Goal: Information Seeking & Learning: Learn about a topic

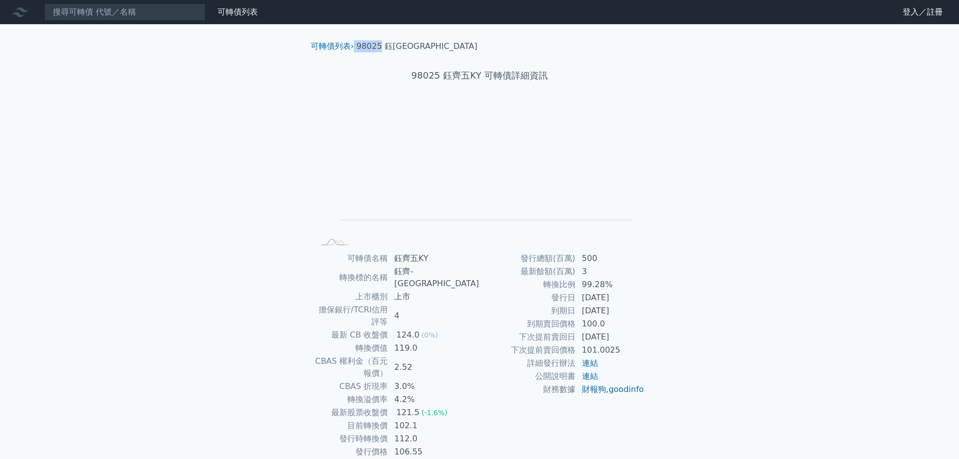
drag, startPoint x: 381, startPoint y: 46, endPoint x: 356, endPoint y: 50, distance: 25.6
click at [356, 50] on ol "可轉債列表 › 98025 鈺齊五KY" at bounding box center [480, 46] width 355 height 12
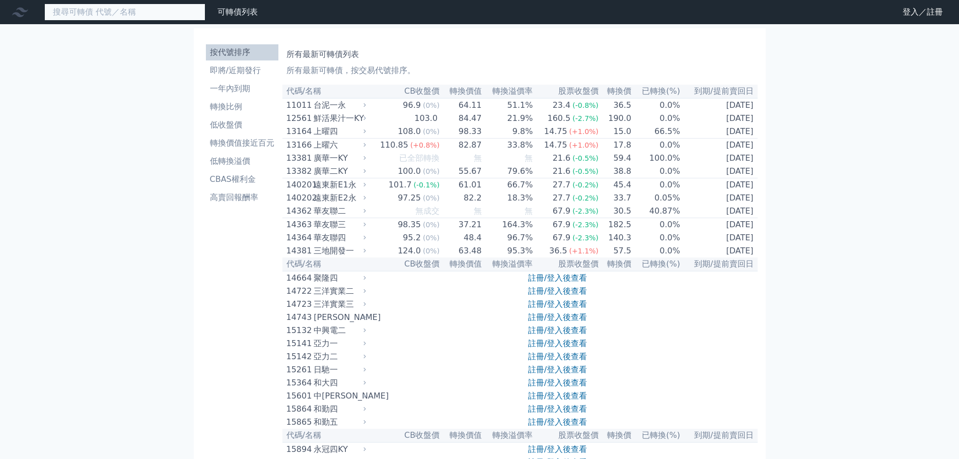
click at [167, 16] on input at bounding box center [124, 12] width 161 height 17
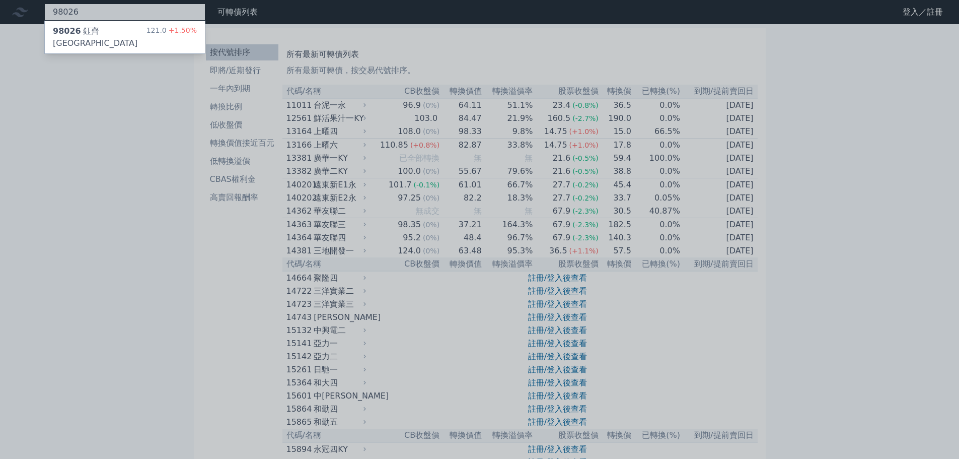
type input "98026"
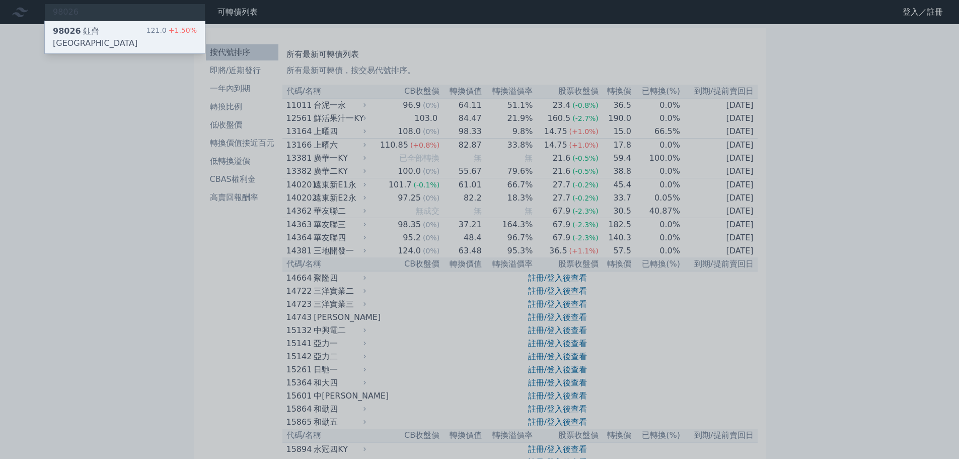
click at [177, 32] on span "+1.50%" at bounding box center [182, 30] width 30 height 8
